Goal: Information Seeking & Learning: Learn about a topic

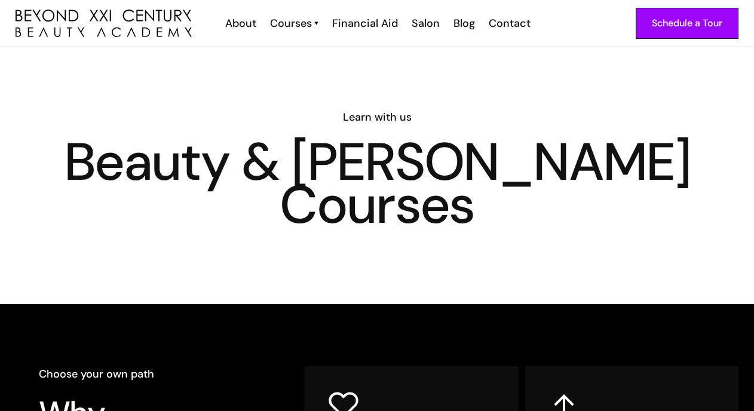
click at [318, 257] on div "Learn with us Beauty & [PERSON_NAME] Courses" at bounding box center [377, 175] width 754 height 257
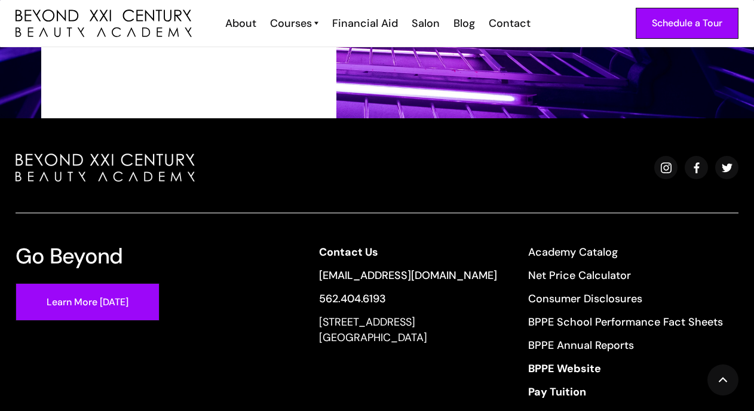
scroll to position [1992, 0]
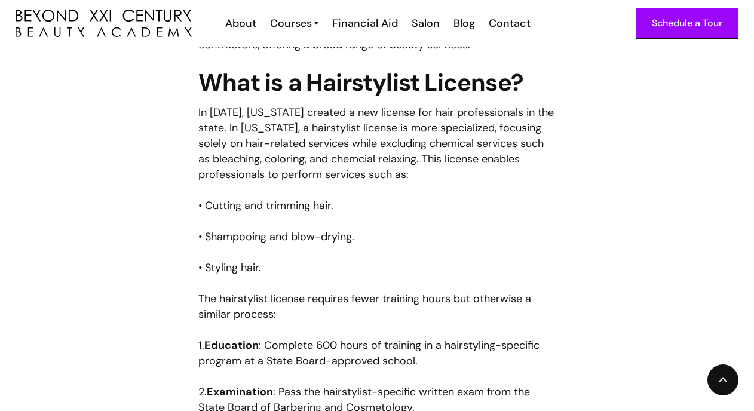
scroll to position [1146, 0]
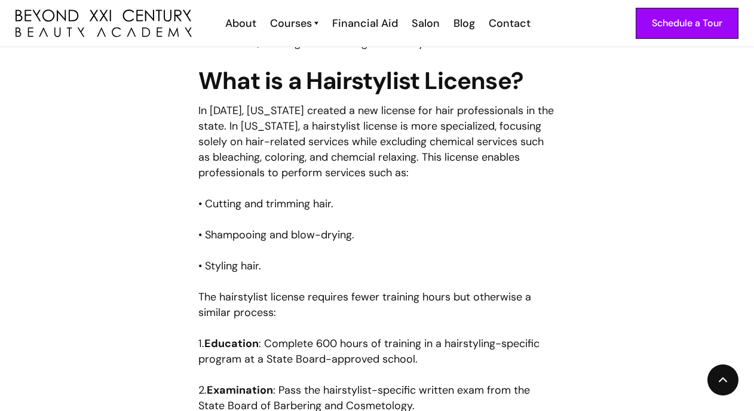
click at [254, 111] on p "In [DATE], [US_STATE] created a new license for hair professionals in the state…" at bounding box center [376, 142] width 357 height 78
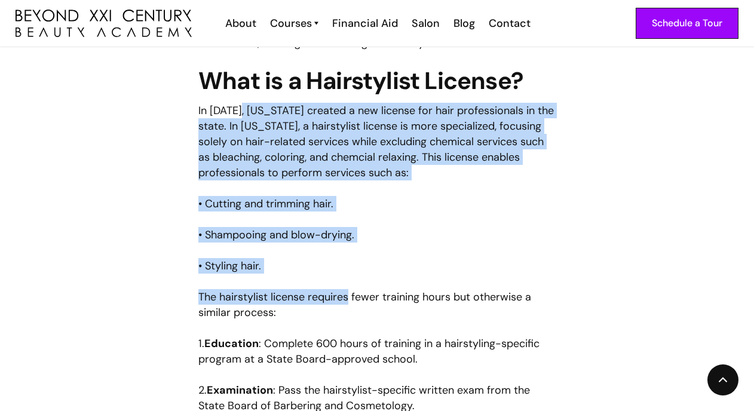
drag, startPoint x: 254, startPoint y: 111, endPoint x: 323, endPoint y: 303, distance: 203.7
click at [323, 303] on div "If you’re exploring a career doing hair in [US_STATE], you’ve likely come acros…" at bounding box center [376, 200] width 357 height 1360
click at [393, 263] on p "• Styling hair." at bounding box center [376, 266] width 357 height 16
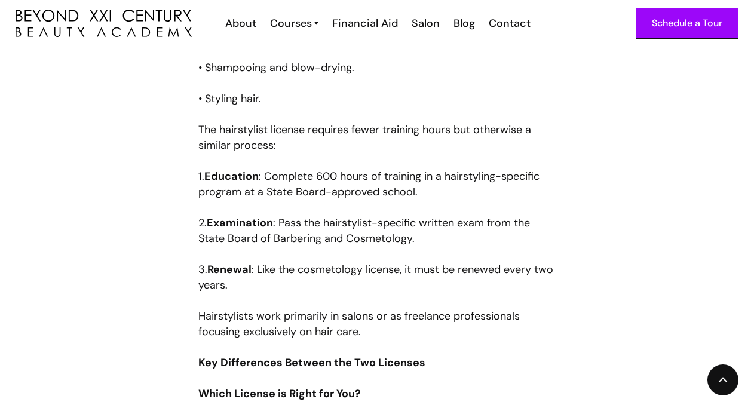
scroll to position [1323, 0]
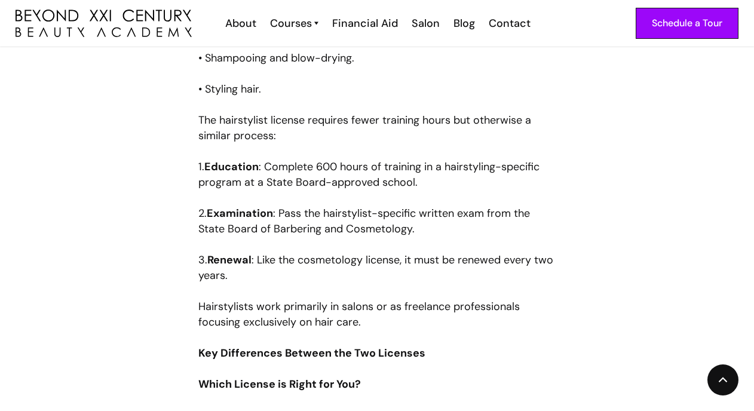
click at [455, 320] on p "Hairstylists work primarily in salons or as freelance professionals focusing ex…" at bounding box center [376, 314] width 357 height 31
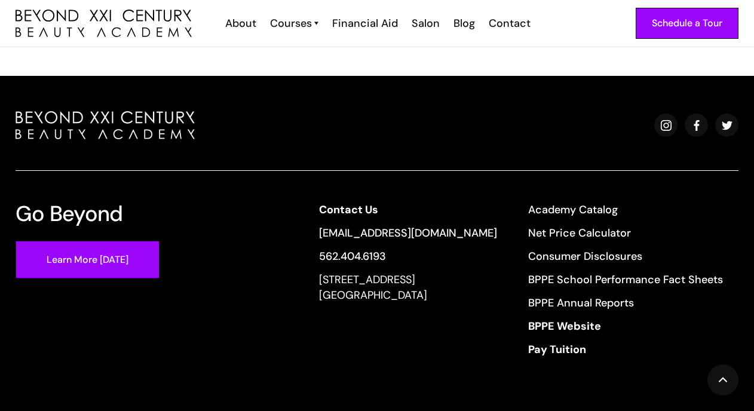
scroll to position [2488, 0]
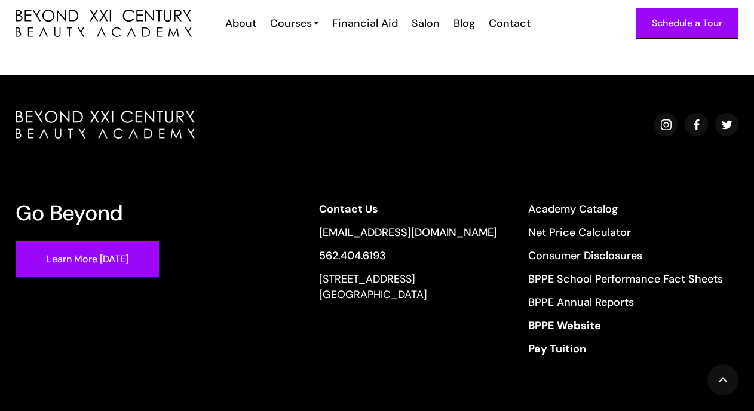
copy div "[STREET_ADDRESS]"
drag, startPoint x: 323, startPoint y: 277, endPoint x: 500, endPoint y: 324, distance: 183.6
click at [500, 324] on div "Contact Us [EMAIL_ADDRESS][DOMAIN_NAME] 562.404.6193 [STREET_ADDRESS] Academy C…" at bounding box center [520, 282] width 435 height 163
click at [482, 223] on div "Contact Us [EMAIL_ADDRESS][DOMAIN_NAME] 562.404.6193 [STREET_ADDRESS]" at bounding box center [408, 282] width 178 height 163
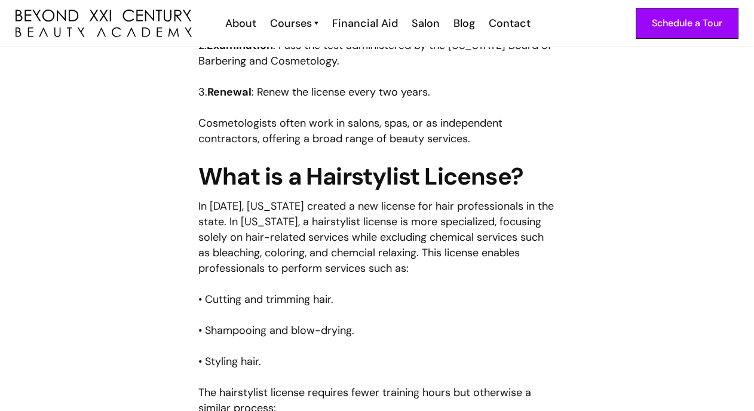
scroll to position [1045, 0]
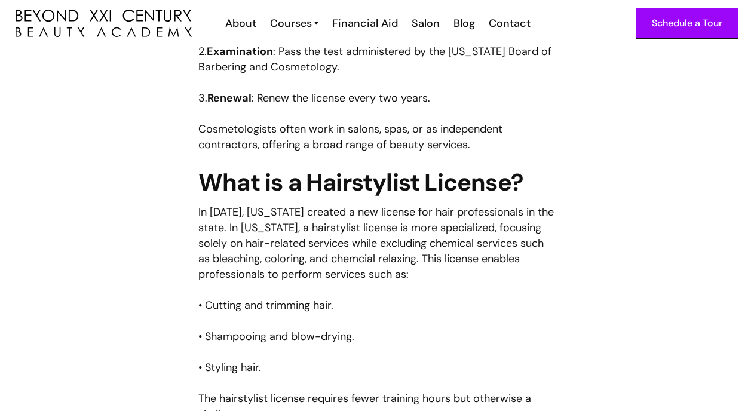
click at [351, 132] on p "Cosmetologists often work in salons, spas, or as independent contractors, offer…" at bounding box center [376, 136] width 357 height 31
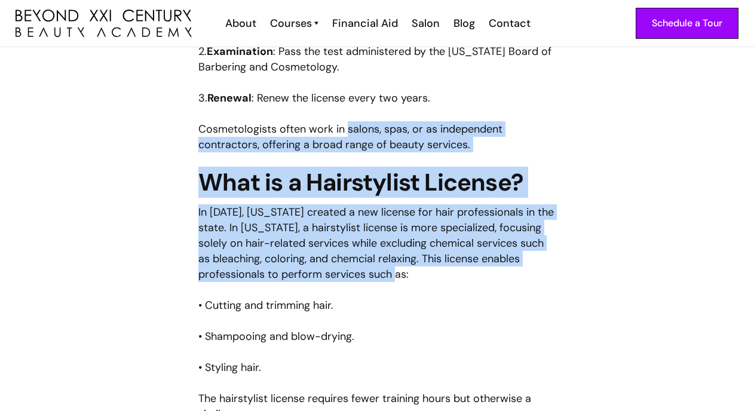
drag, startPoint x: 351, startPoint y: 132, endPoint x: 397, endPoint y: 268, distance: 143.0
click at [397, 268] on div "If you’re exploring a career doing hair in California, you’ve likely come acros…" at bounding box center [376, 301] width 357 height 1360
click at [428, 256] on p "In 2022, California created a new license for hair professionals in the state. …" at bounding box center [376, 243] width 357 height 78
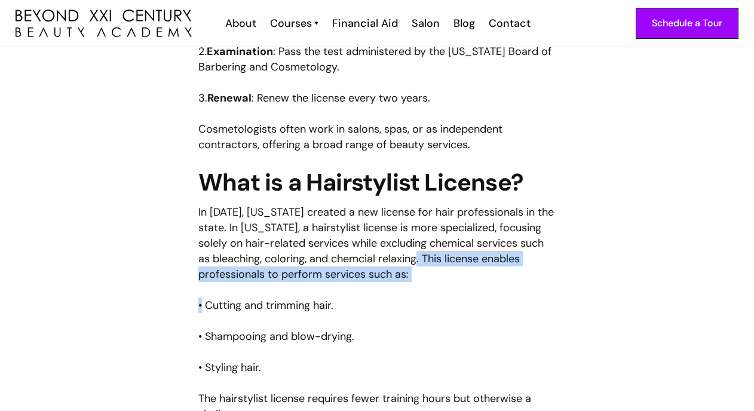
drag, startPoint x: 428, startPoint y: 256, endPoint x: 459, endPoint y: 282, distance: 40.7
click at [459, 282] on div "If you’re exploring a career doing hair in California, you’ve likely come acros…" at bounding box center [376, 301] width 357 height 1360
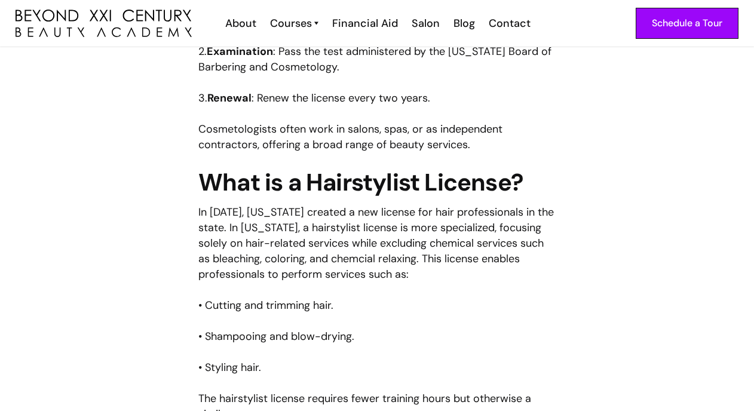
click at [473, 316] on div "If you’re exploring a career doing hair in California, you’ve likely come acros…" at bounding box center [376, 301] width 357 height 1360
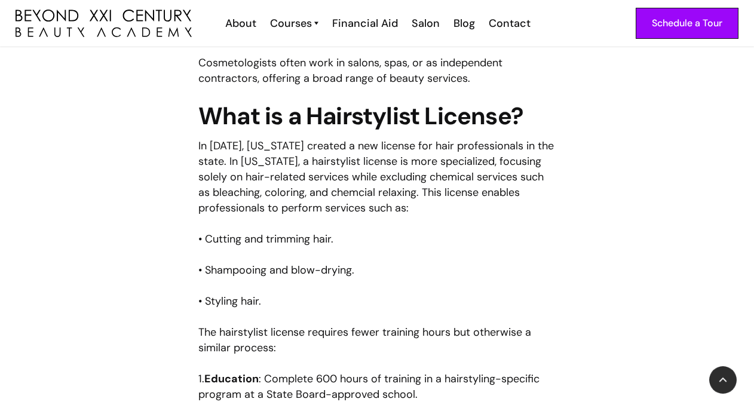
scroll to position [1267, 0]
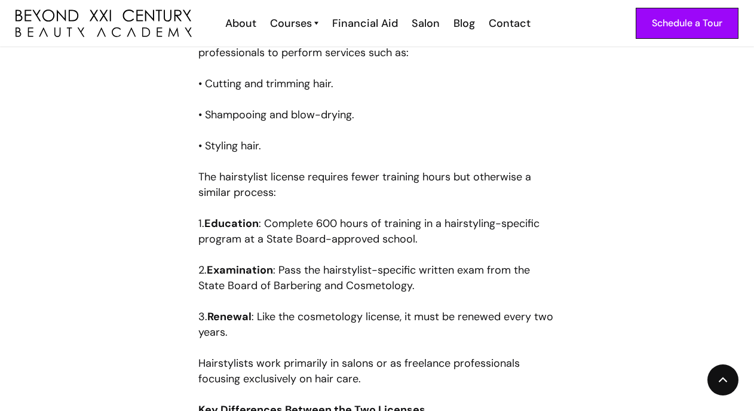
click at [206, 178] on p "The hairstylist license requires fewer training hours but otherwise a similar p…" at bounding box center [376, 184] width 357 height 31
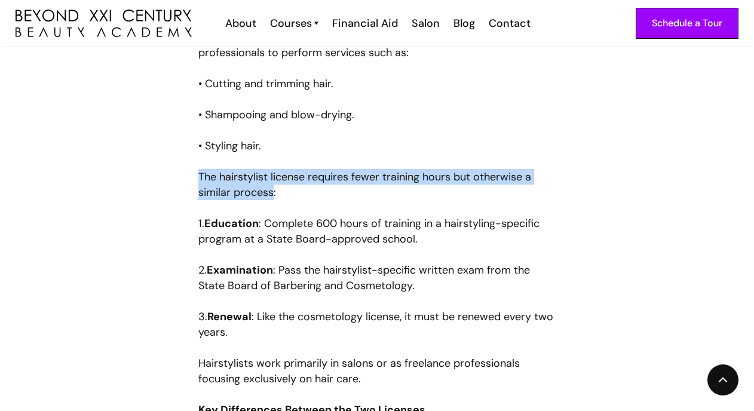
drag, startPoint x: 206, startPoint y: 178, endPoint x: 249, endPoint y: 185, distance: 43.0
click at [249, 185] on p "The hairstylist license requires fewer training hours but otherwise a similar p…" at bounding box center [376, 184] width 357 height 31
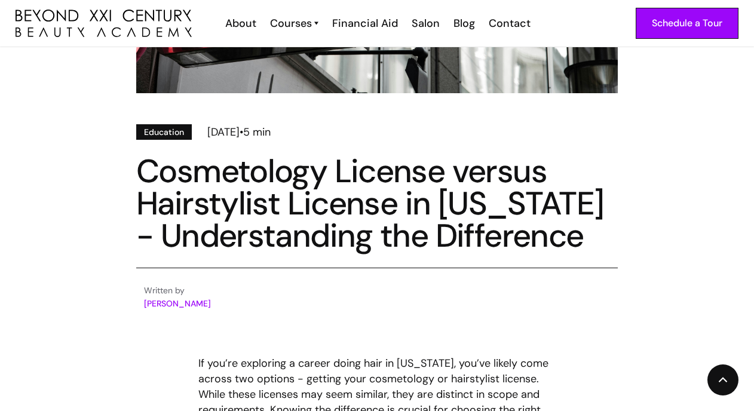
scroll to position [311, 0]
click at [148, 204] on h1 "Cosmetology License versus Hairstylist License in California - Understanding th…" at bounding box center [377, 203] width 482 height 97
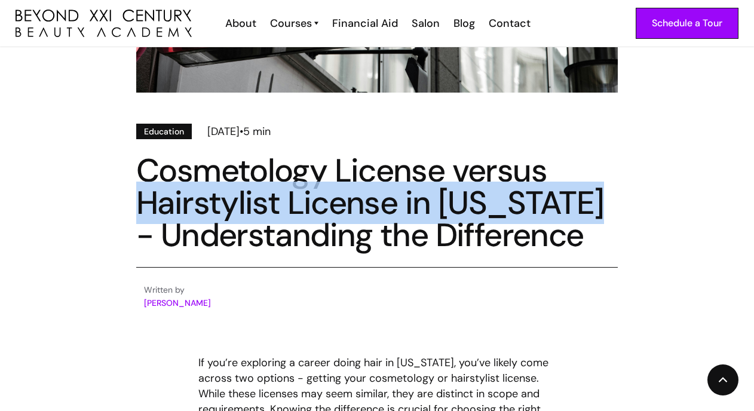
copy h1 "Hairstylist License in California"
drag, startPoint x: 148, startPoint y: 204, endPoint x: 556, endPoint y: 210, distance: 408.1
click at [556, 210] on h1 "Cosmetology License versus Hairstylist License in California - Understanding th…" at bounding box center [377, 203] width 482 height 97
